Goal: Find specific page/section: Find specific page/section

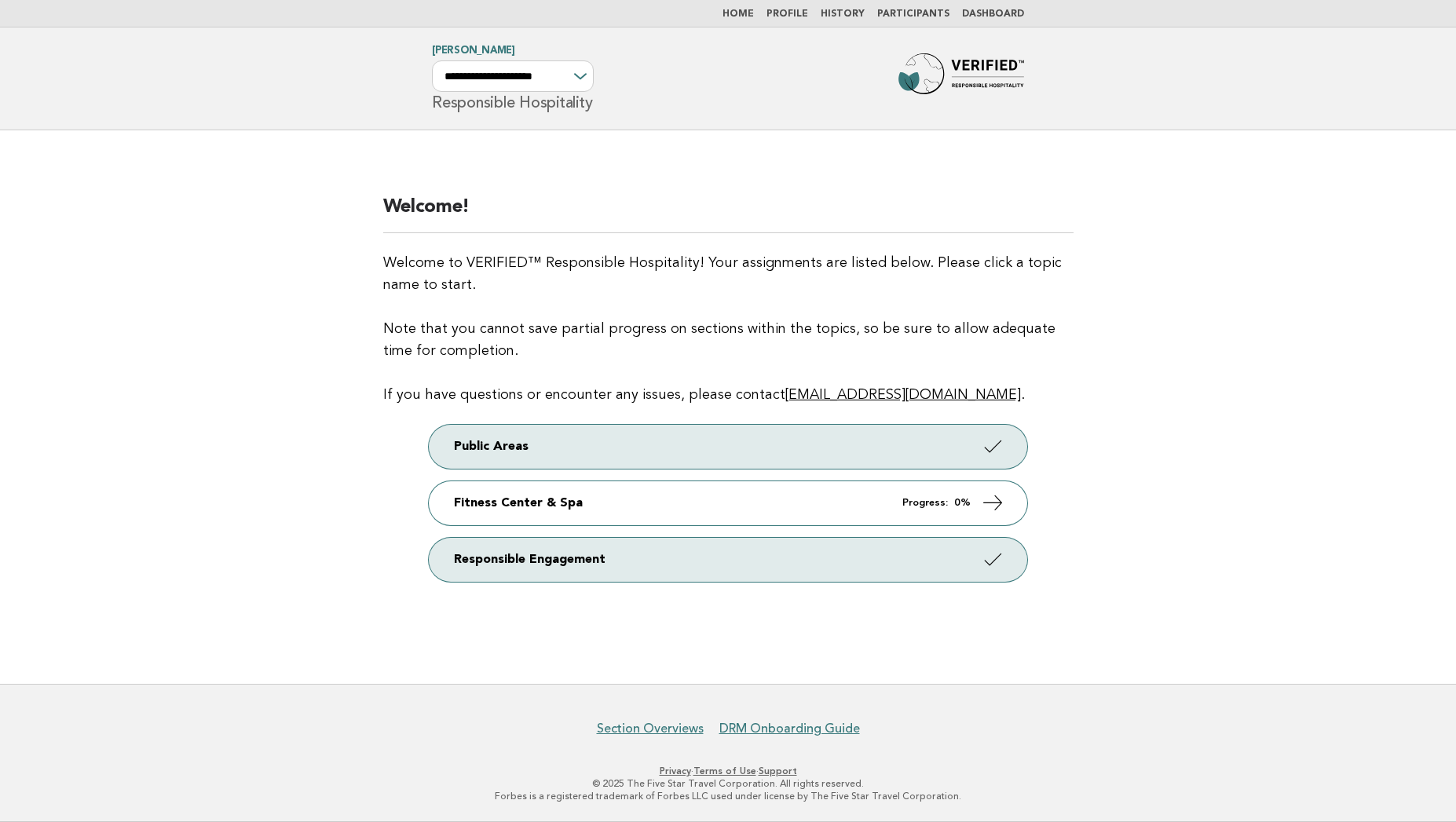
click at [898, 9] on link "Participants" at bounding box center [914, 14] width 73 height 9
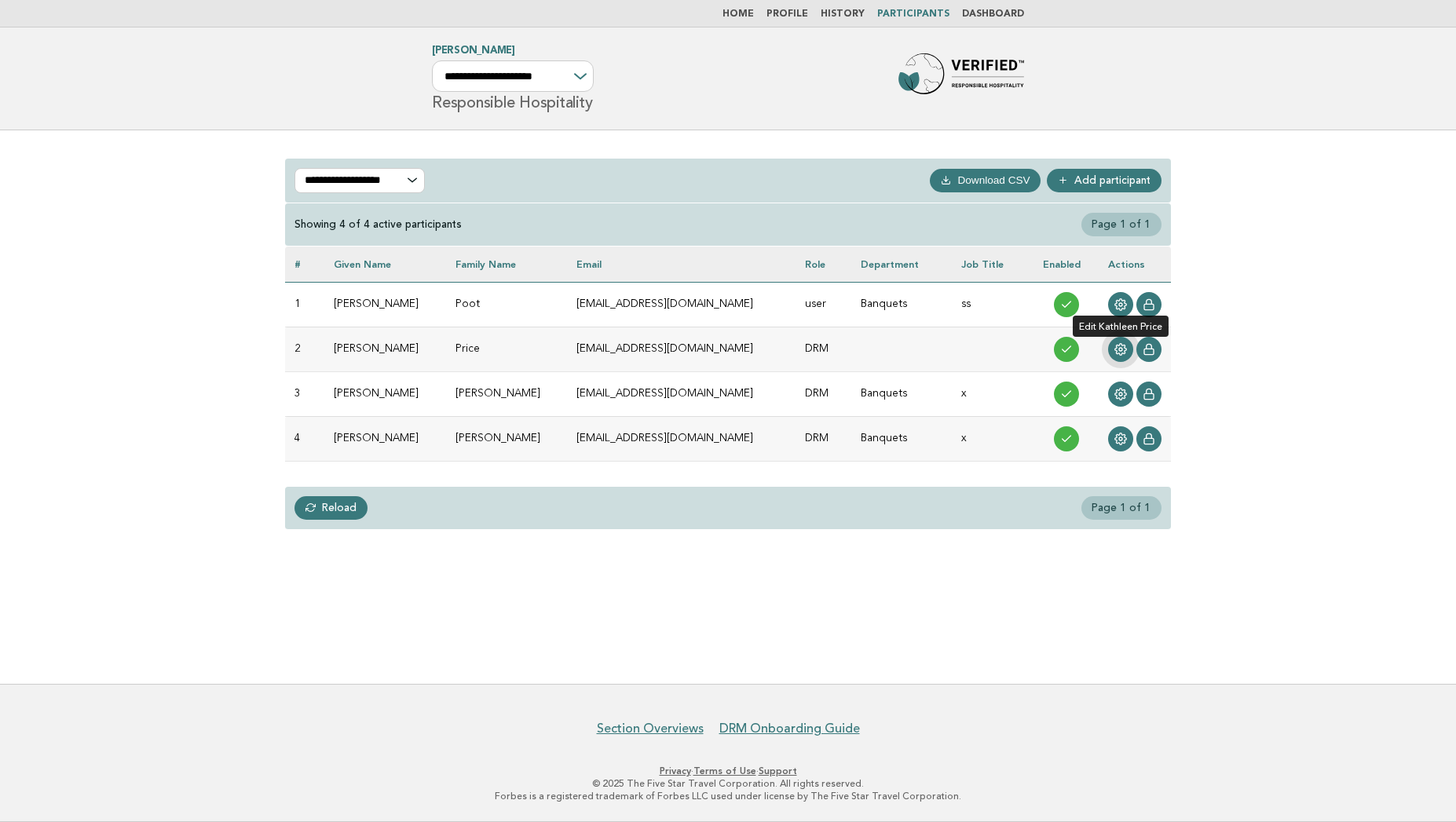
click at [1113, 351] on link at bounding box center [1121, 349] width 25 height 25
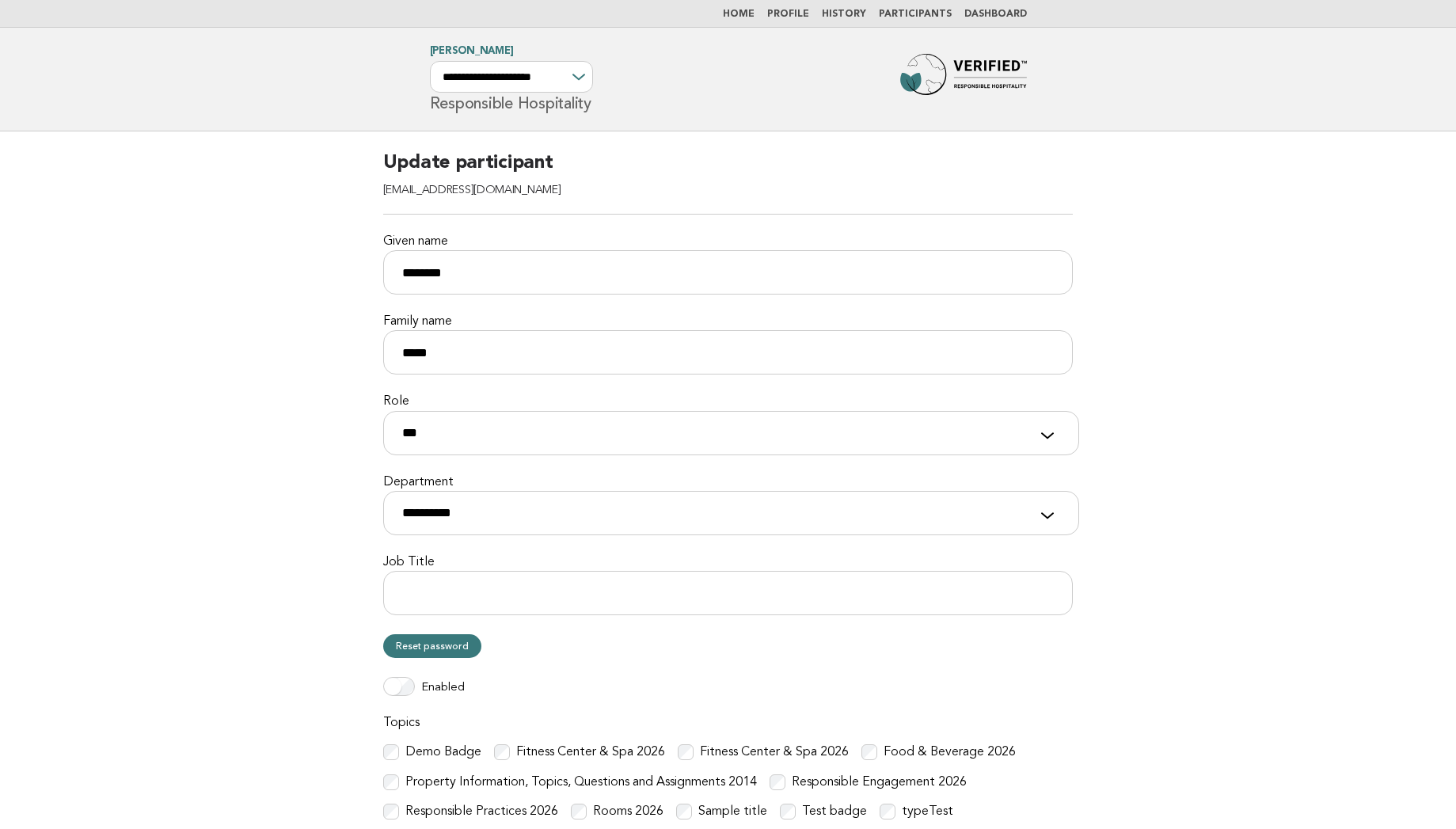
click at [285, 502] on main "**********" at bounding box center [728, 513] width 1456 height 765
